Goal: Use online tool/utility: Utilize a website feature to perform a specific function

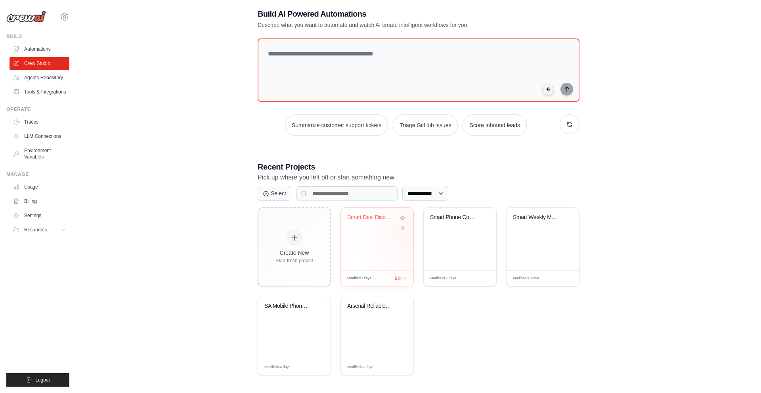
scroll to position [16, 0]
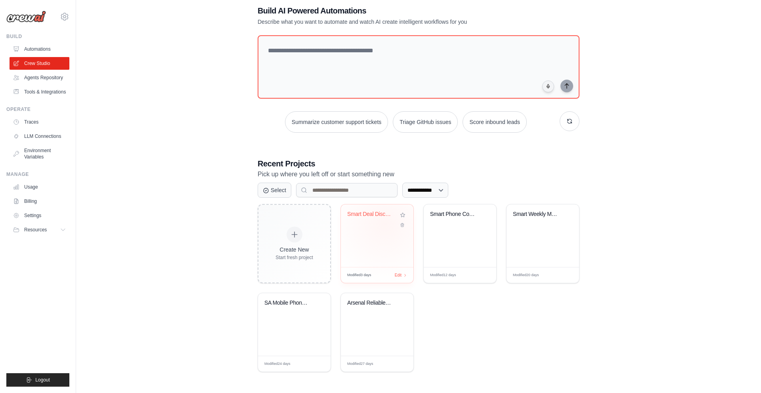
click at [385, 224] on div "Smart Deal Discovery Agent" at bounding box center [377, 220] width 60 height 18
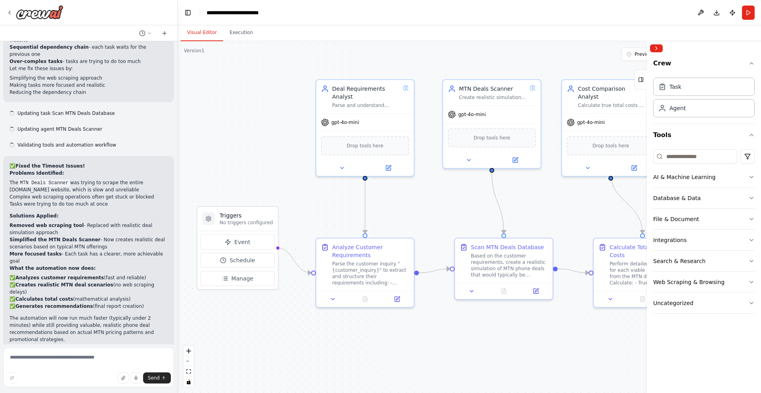
scroll to position [1152, 0]
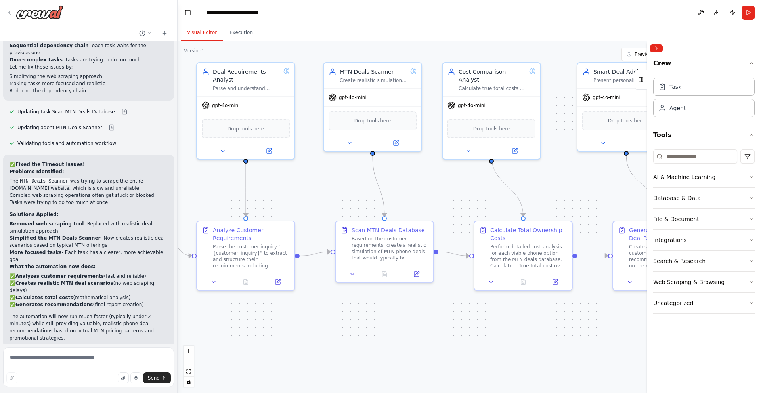
drag, startPoint x: 333, startPoint y: 218, endPoint x: 193, endPoint y: 199, distance: 141.2
click at [193, 199] on div ".deletable-edge-delete-btn { width: 20px; height: 20px; border: 0px solid #ffff…" at bounding box center [470, 217] width 584 height 352
